Goal: Navigation & Orientation: Find specific page/section

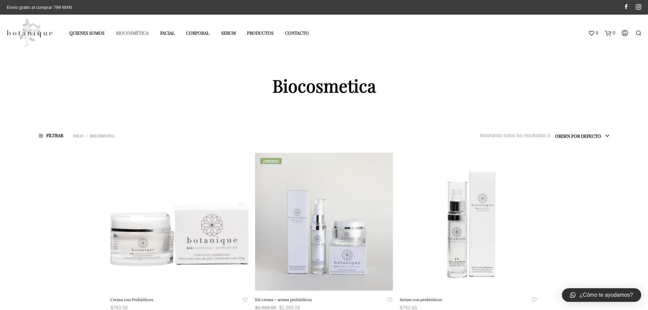
click at [131, 33] on link "Biocosmética" at bounding box center [132, 32] width 43 height 11
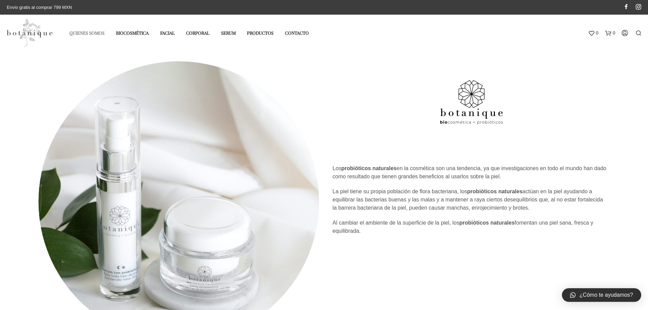
click at [90, 32] on link "Quienes somos" at bounding box center [86, 32] width 45 height 11
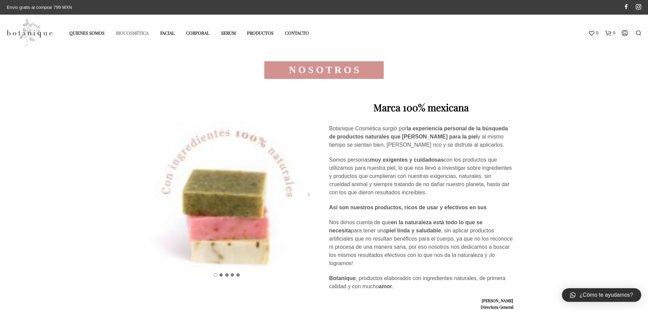
click at [135, 32] on link "Biocosmética" at bounding box center [132, 32] width 43 height 11
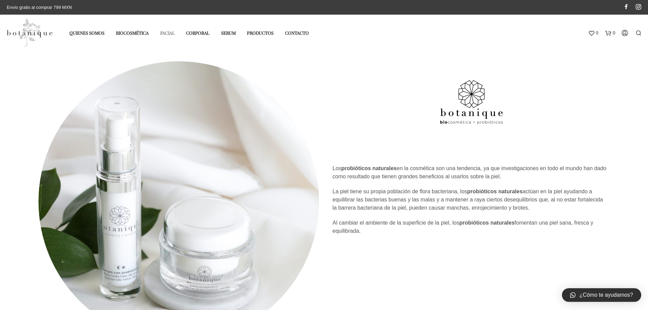
click at [169, 32] on link "Facial" at bounding box center [167, 32] width 25 height 11
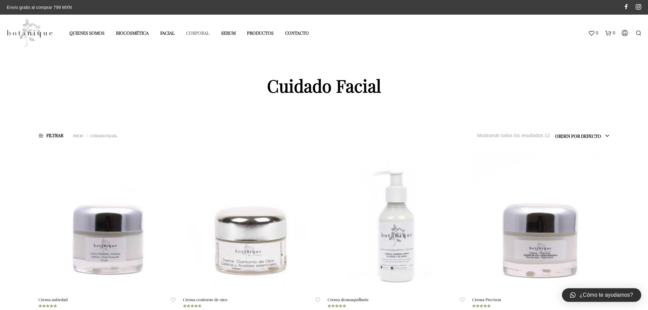
click at [202, 33] on link "Corporal" at bounding box center [198, 32] width 34 height 11
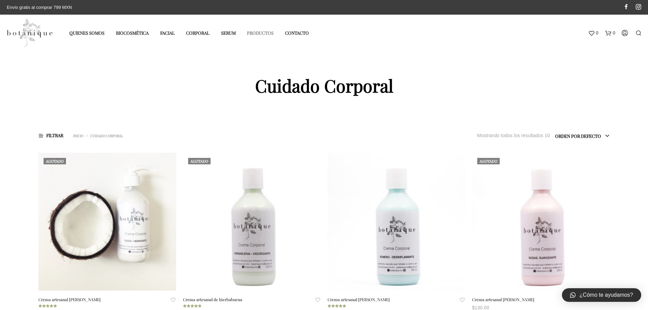
click at [256, 31] on link "Productos" at bounding box center [260, 32] width 37 height 11
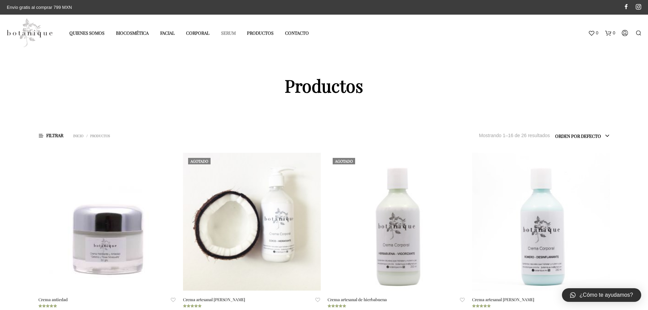
click at [221, 35] on link "Serum" at bounding box center [228, 32] width 25 height 11
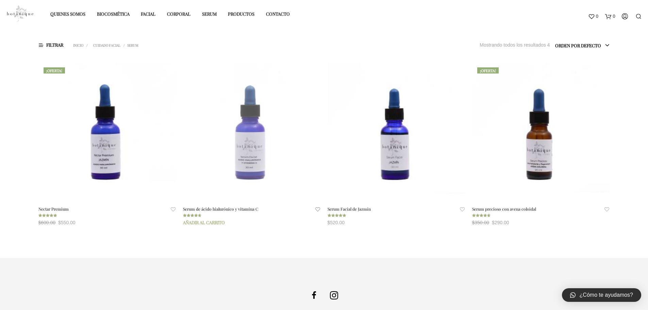
scroll to position [102, 0]
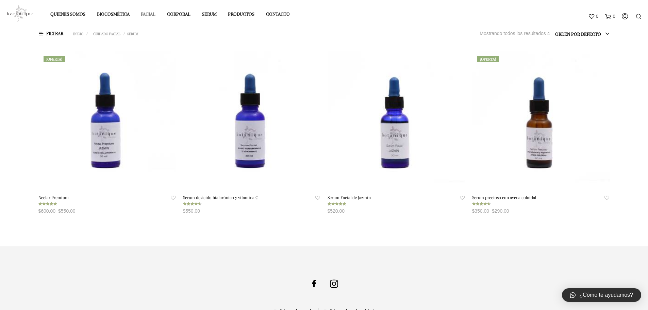
click at [150, 17] on link "Facial" at bounding box center [148, 13] width 25 height 11
